Goal: Check status: Check status

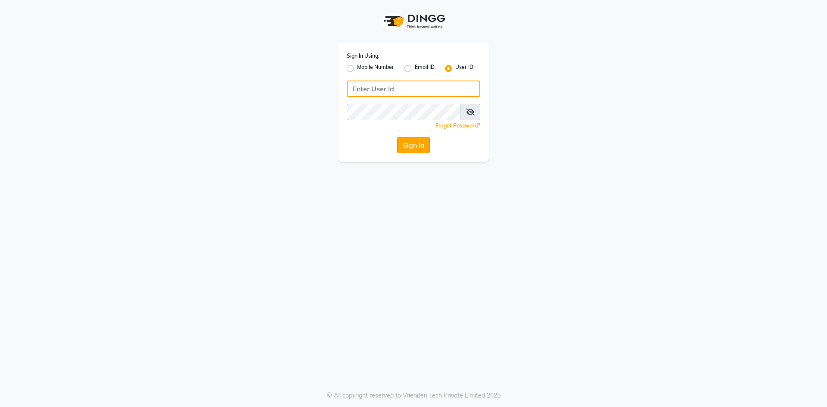
type input "e2600-01"
click at [411, 148] on button "Sign In" at bounding box center [413, 145] width 33 height 16
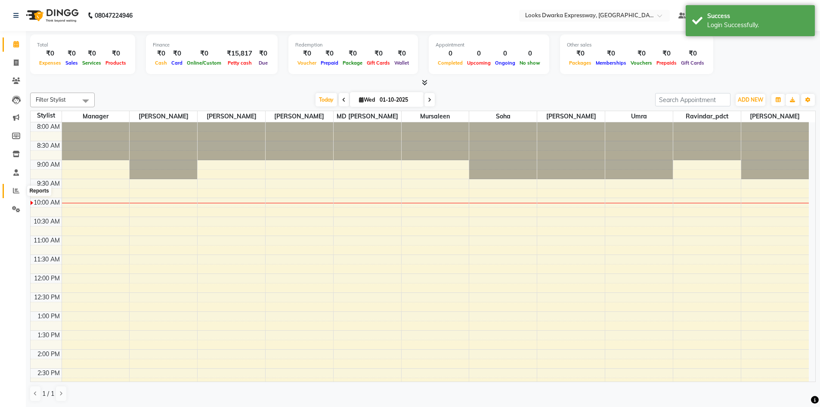
click at [16, 190] on icon at bounding box center [16, 190] width 6 height 6
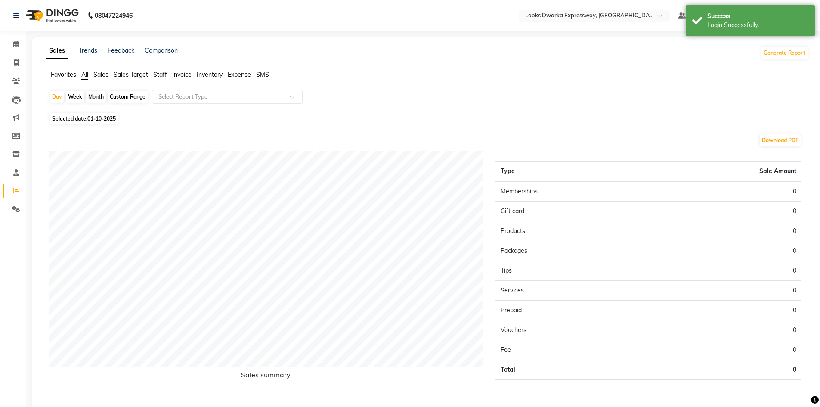
click at [102, 121] on span "01-10-2025" at bounding box center [101, 118] width 28 height 6
select select "10"
select select "2025"
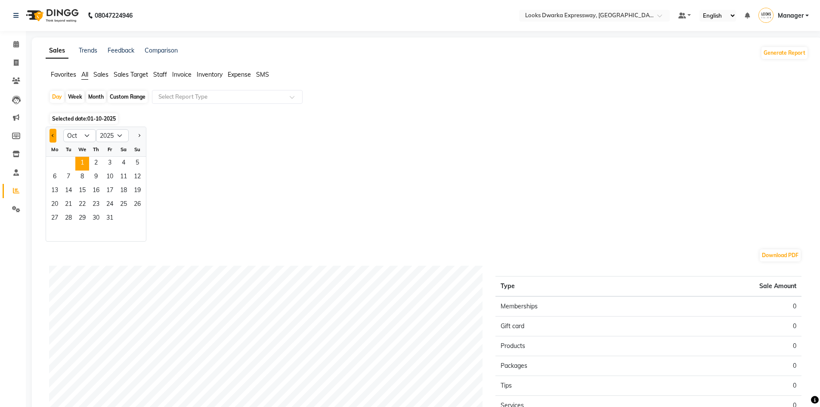
click at [54, 132] on button "Previous month" at bounding box center [53, 136] width 7 height 14
select select "9"
click at [67, 217] on span "30" at bounding box center [69, 219] width 14 height 14
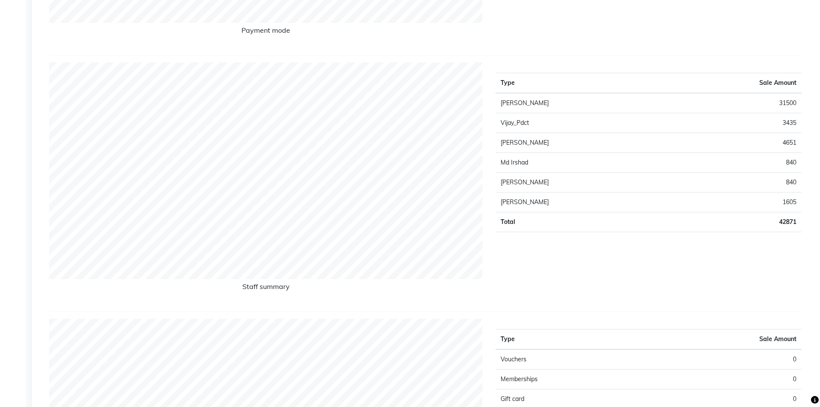
scroll to position [388, 0]
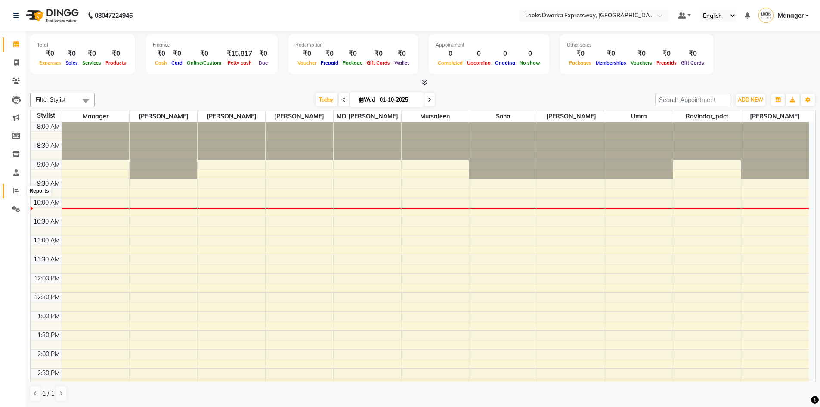
click at [11, 189] on span at bounding box center [16, 191] width 15 height 10
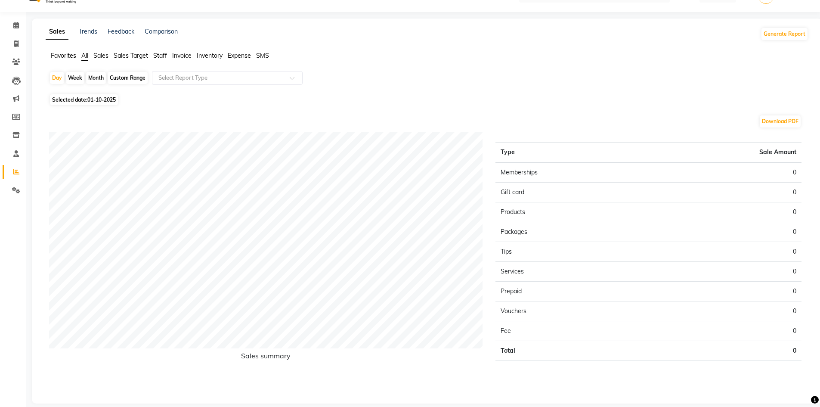
scroll to position [28, 0]
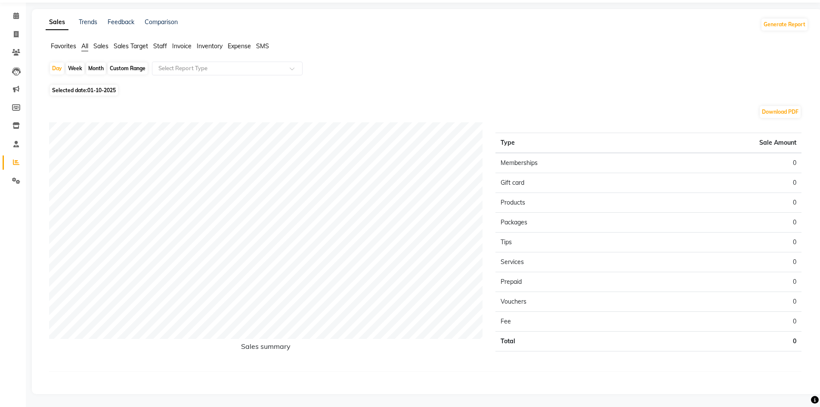
click at [109, 90] on span "01-10-2025" at bounding box center [101, 90] width 28 height 6
select select "10"
select select "2025"
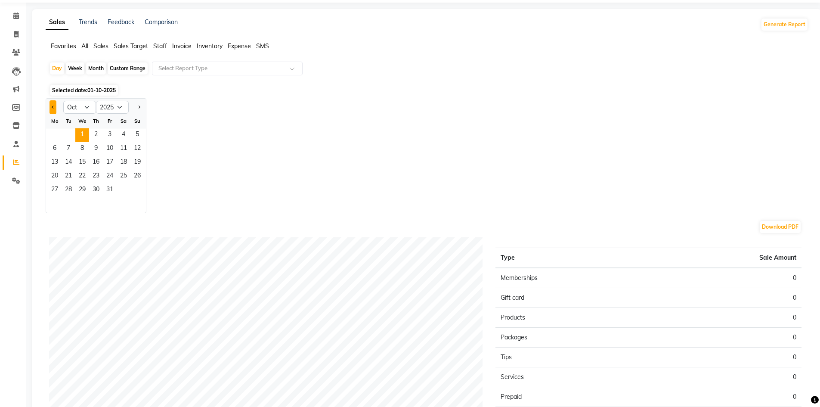
click at [54, 108] on span "Previous month" at bounding box center [53, 106] width 3 height 3
select select "9"
click at [74, 189] on span "30" at bounding box center [69, 190] width 14 height 14
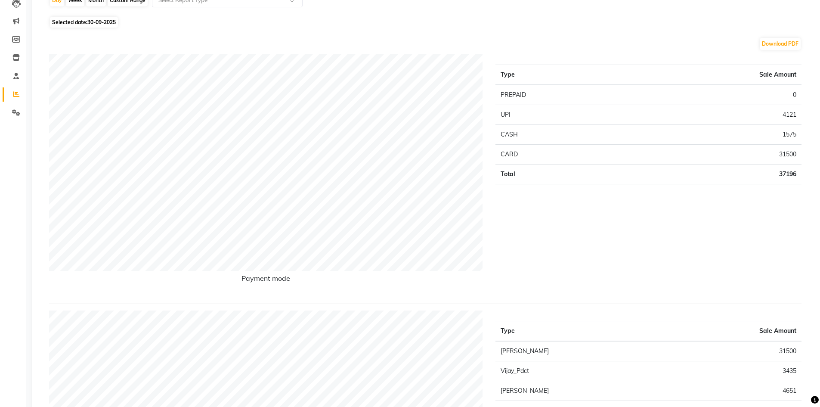
scroll to position [287, 0]
